Goal: Information Seeking & Learning: Find specific fact

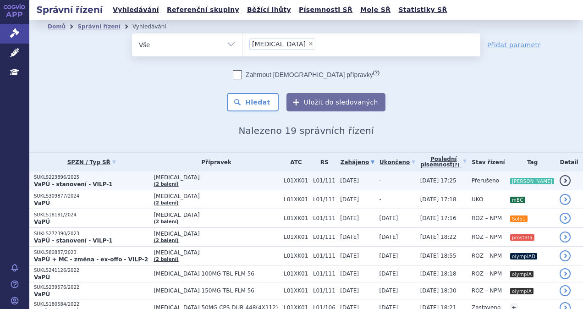
drag, startPoint x: 114, startPoint y: 185, endPoint x: 118, endPoint y: 181, distance: 6.2
click at [114, 185] on p "VaPÚ - stanovení - VILP-1" at bounding box center [91, 184] width 115 height 7
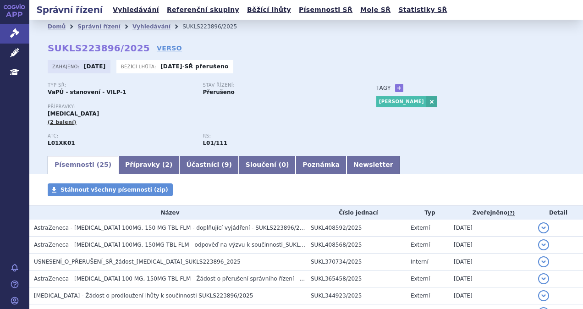
scroll to position [92, 0]
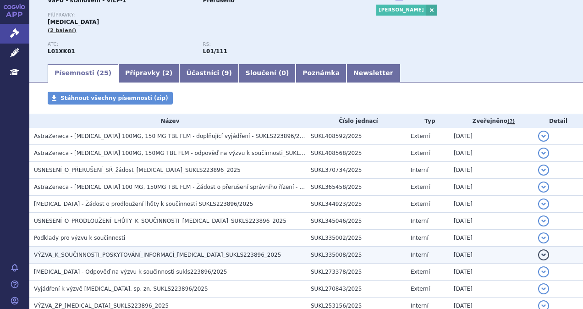
click at [126, 252] on span "VÝZVA_K_SOUČINNOSTI_POSKYTOVÁNÍ_INFORMACÍ_LYNPARZA_SUKLS223896_2025" at bounding box center [157, 255] width 247 height 6
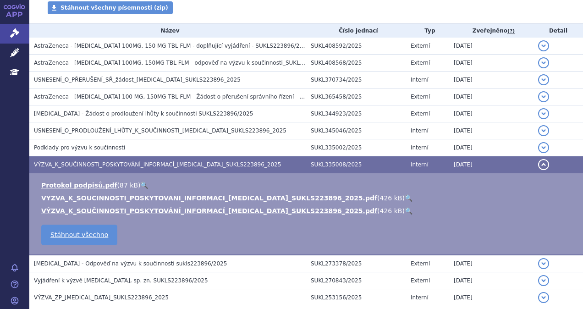
scroll to position [183, 0]
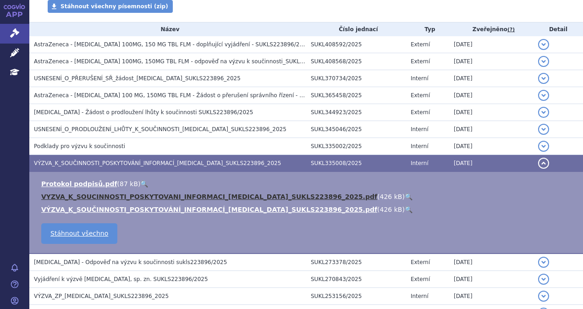
click at [148, 199] on link "VYZVA_K_SOUCINNOSTI_POSKYTOVANI_INFORMACI_[MEDICAL_DATA]_SUKLS223896_2025.pdf" at bounding box center [209, 196] width 336 height 7
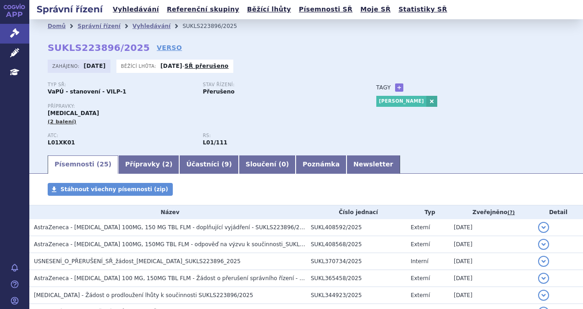
scroll to position [0, 0]
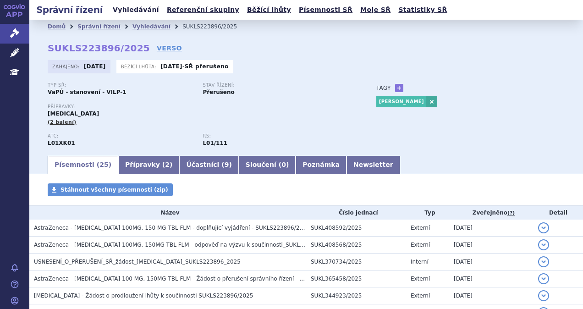
click at [132, 7] on link "Vyhledávání" at bounding box center [136, 10] width 52 height 12
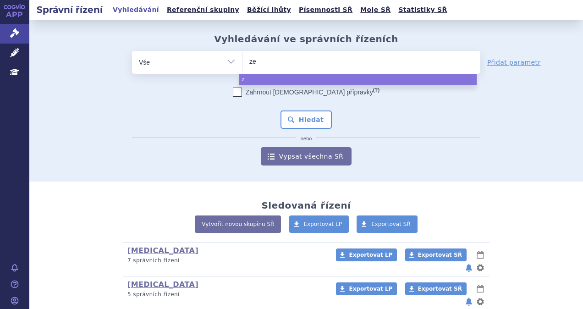
type input "zej"
type input "zeju"
type input "zejula"
select select "zejula"
click at [306, 121] on button "Hledat" at bounding box center [306, 119] width 52 height 18
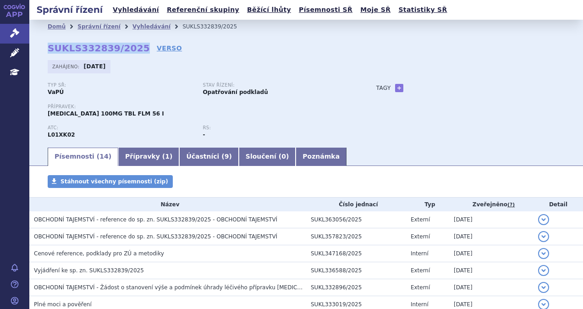
drag, startPoint x: 132, startPoint y: 49, endPoint x: 43, endPoint y: 48, distance: 89.4
click at [43, 48] on div "Domů Správní řízení Vyhledávání SUKLS332839/2025 SUKLS332839/2025 VERSO Zahájen…" at bounding box center [305, 89] width 553 height 113
copy strong "SUKLS332839/2025"
click at [116, 10] on link "Vyhledávání" at bounding box center [136, 10] width 52 height 12
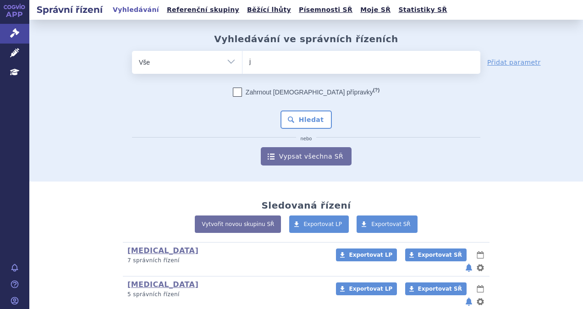
type input "je"
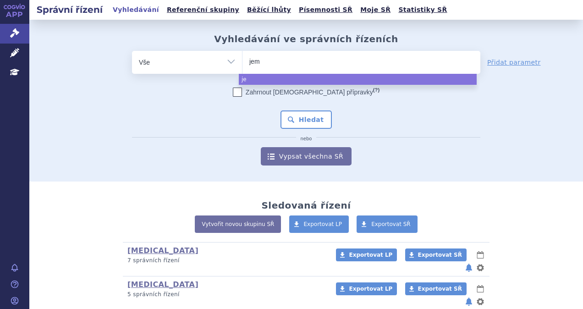
type input "jemp"
type input "jempe"
type input "[MEDICAL_DATA]"
select select "jemperli"
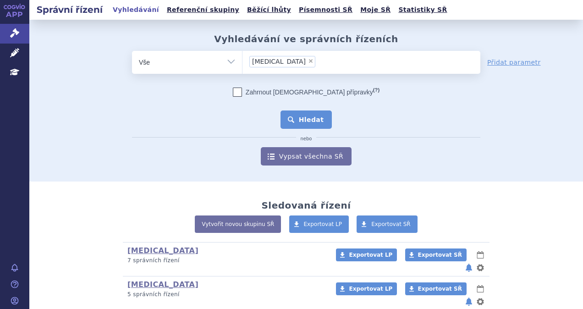
click at [313, 119] on button "Hledat" at bounding box center [306, 119] width 52 height 18
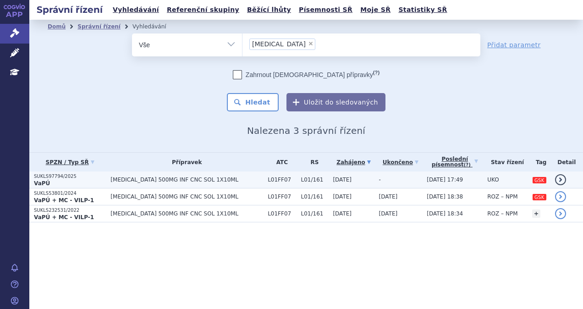
click at [187, 180] on span "JEMPERLI 500MG INF CNC SOL 1X10ML" at bounding box center [186, 179] width 153 height 6
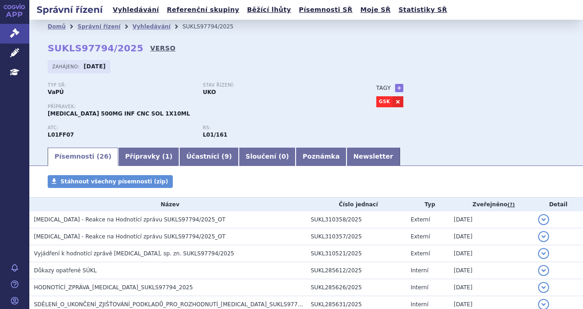
click at [150, 48] on link "VERSO" at bounding box center [162, 48] width 25 height 9
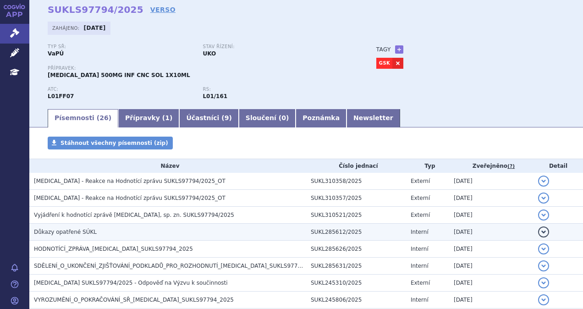
scroll to position [92, 0]
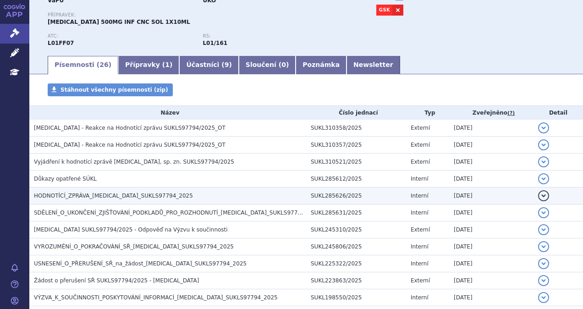
click at [104, 190] on td "HODNOTÍCÍ_ZPRÁVA_[MEDICAL_DATA]_SUKLS97794_2025" at bounding box center [167, 195] width 277 height 17
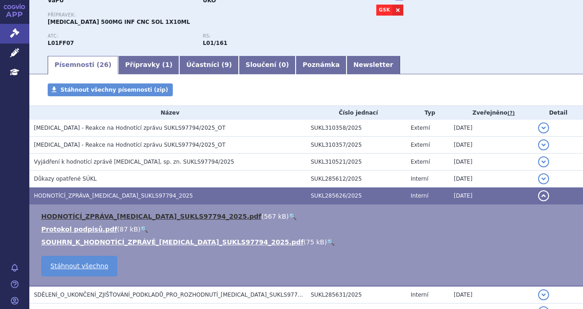
click at [107, 216] on link "HODNOTÍCÍ_ZPRÁVA_[MEDICAL_DATA]_SUKLS97794_2025.pdf" at bounding box center [151, 216] width 220 height 7
